Goal: Find specific page/section: Find specific page/section

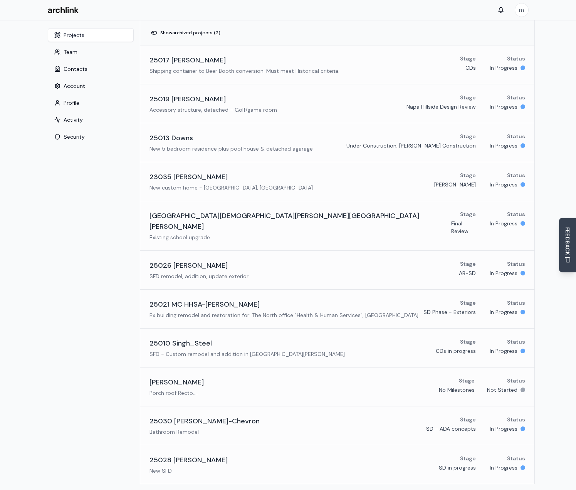
drag, startPoint x: 81, startPoint y: 103, endPoint x: 86, endPoint y: 111, distance: 9.3
click at [81, 103] on button "Profile" at bounding box center [91, 103] width 86 height 14
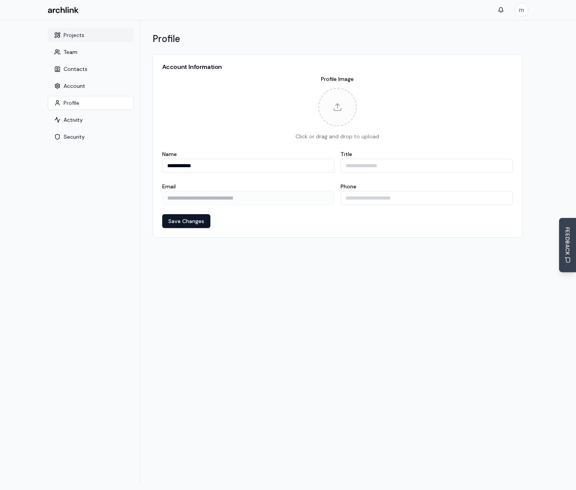
click at [72, 32] on button "Projects" at bounding box center [91, 35] width 86 height 14
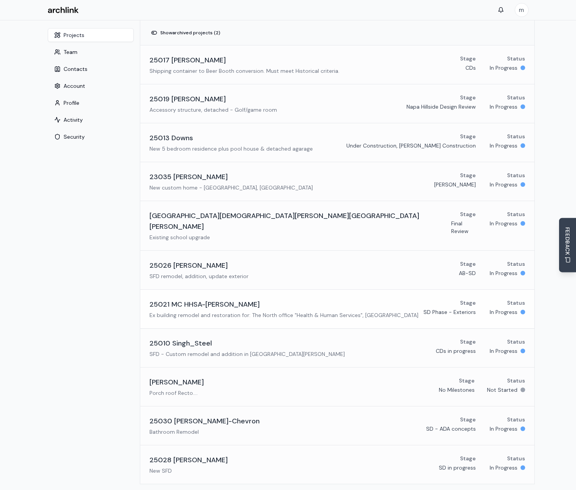
click at [187, 299] on h3 "25021 MC HHSA-[PERSON_NAME]" at bounding box center [205, 304] width 110 height 11
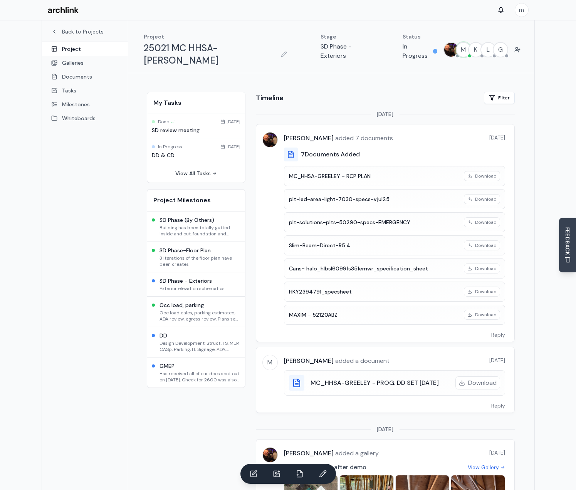
click at [149, 242] on div "SD Phase-Floor Plan 3 iterations of the floor plan have been creates" at bounding box center [196, 257] width 98 height 30
